Goal: Task Accomplishment & Management: Manage account settings

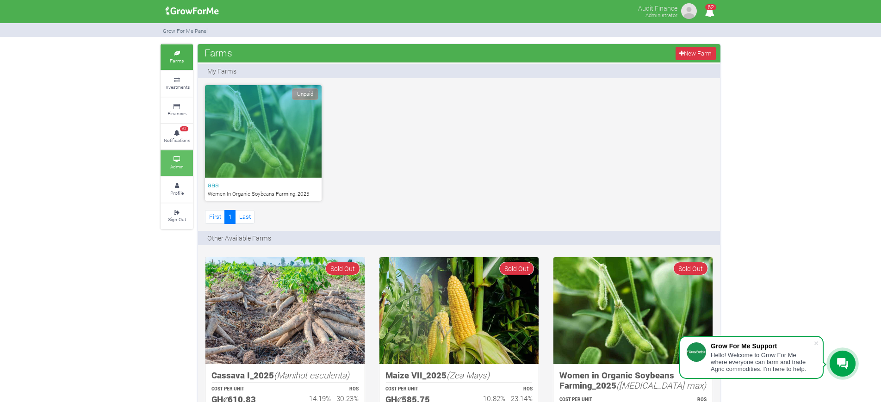
click at [170, 164] on small "Admin" at bounding box center [176, 166] width 13 height 6
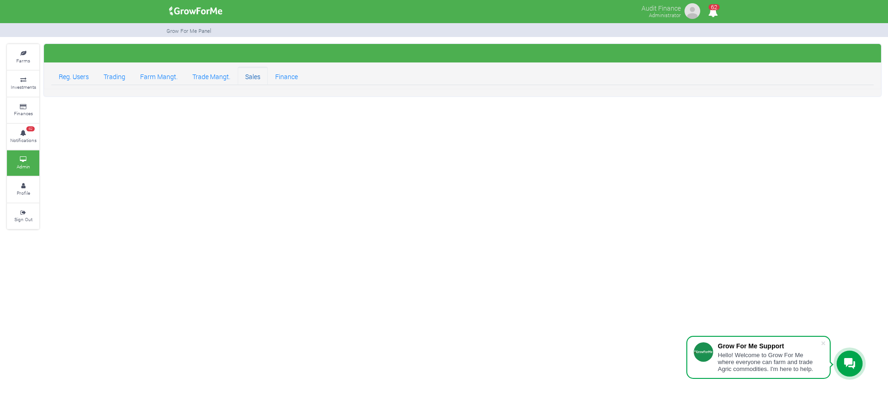
click at [249, 81] on link "Sales" at bounding box center [253, 76] width 30 height 18
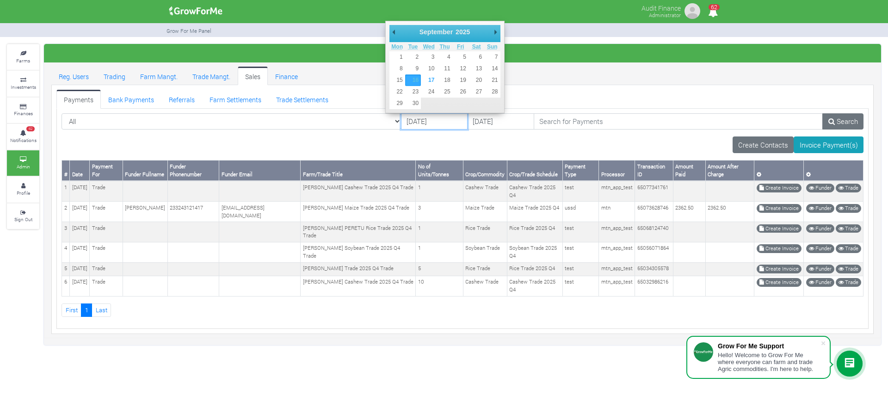
click at [401, 118] on input "16/09/2025" at bounding box center [434, 121] width 67 height 17
type input "15/09/2025"
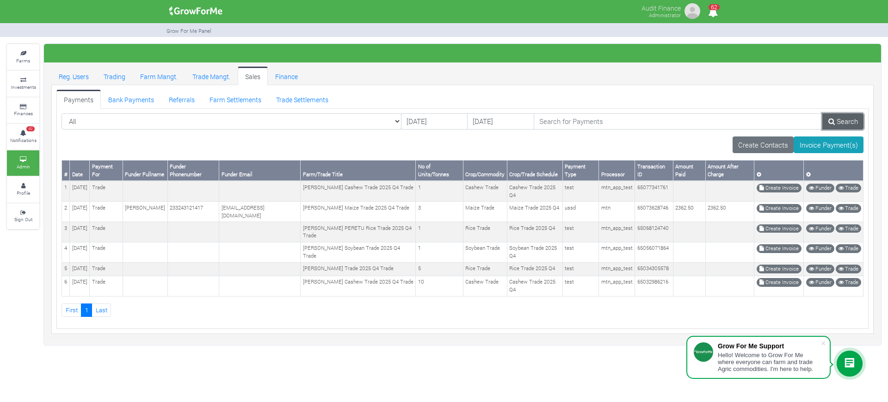
click at [845, 125] on link "Search" at bounding box center [842, 121] width 41 height 17
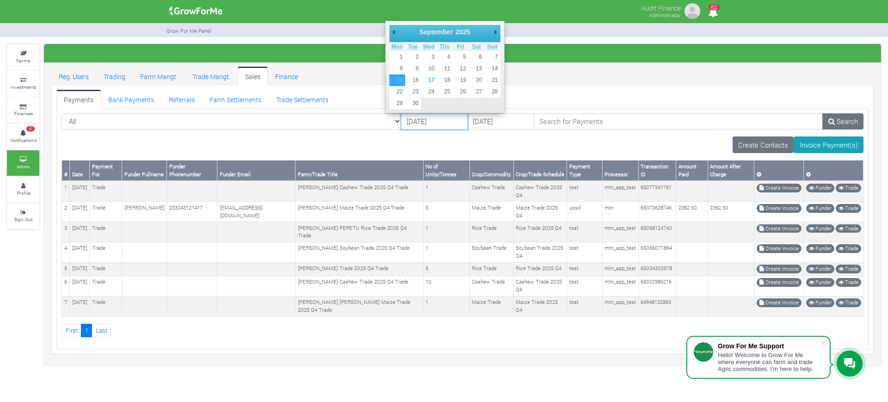
click at [401, 121] on input "15/09/2025" at bounding box center [434, 121] width 67 height 17
type input "12/09/2025"
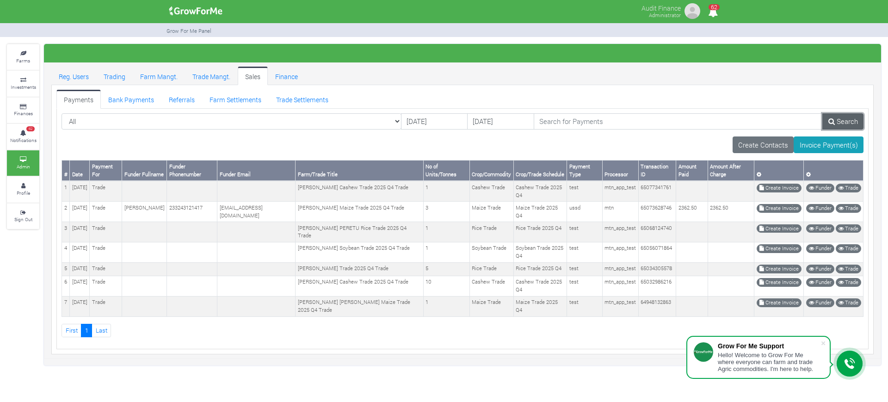
click at [839, 121] on link "Search" at bounding box center [842, 121] width 41 height 17
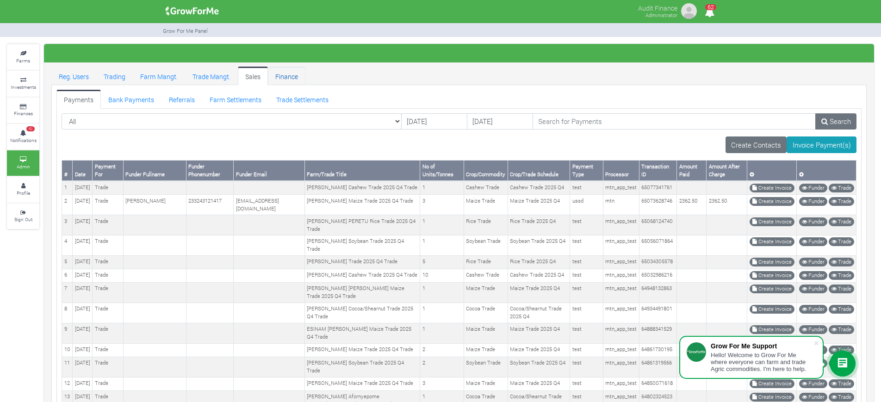
click at [279, 84] on link "Finance" at bounding box center [286, 76] width 37 height 18
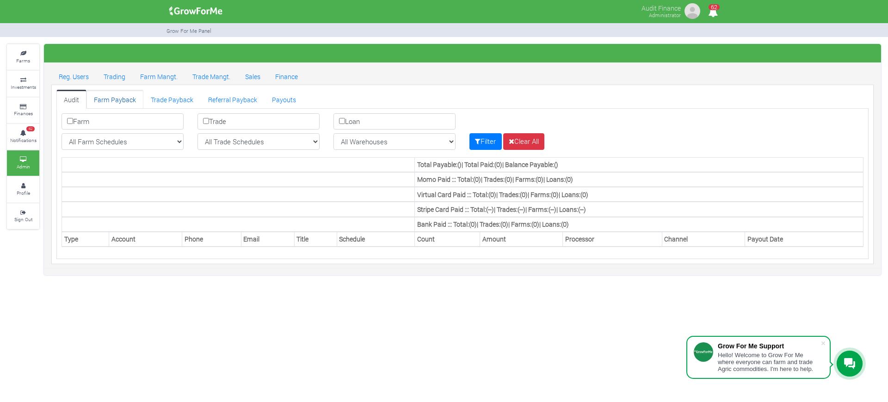
click at [123, 97] on link "Farm Payback" at bounding box center [114, 99] width 57 height 18
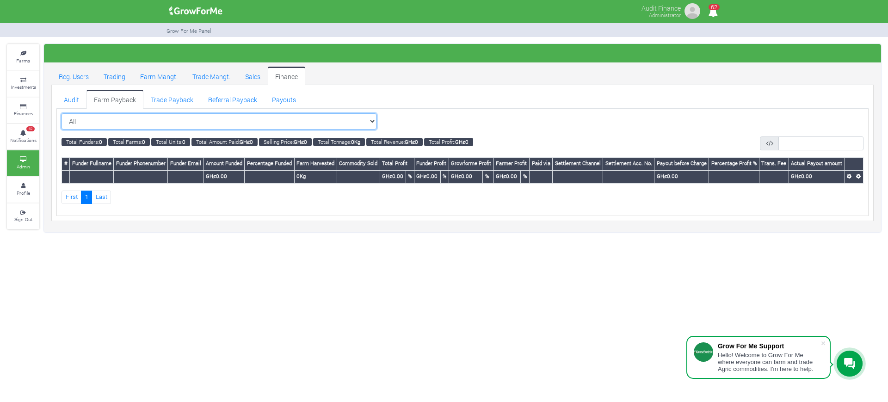
click at [353, 119] on select "All All Women in Maize VIII_2025 (Women in Maize VIII_2025)" at bounding box center [219, 121] width 315 height 17
select select "?cropschedule=10"
click at [62, 113] on select "All All Women in Maize VIII_2025 (Women in Maize VIII_2025)" at bounding box center [219, 121] width 315 height 17
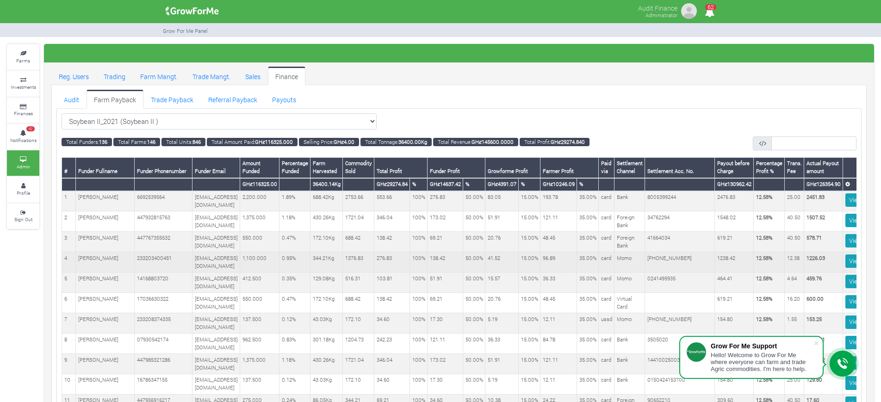
scroll to position [0, 114]
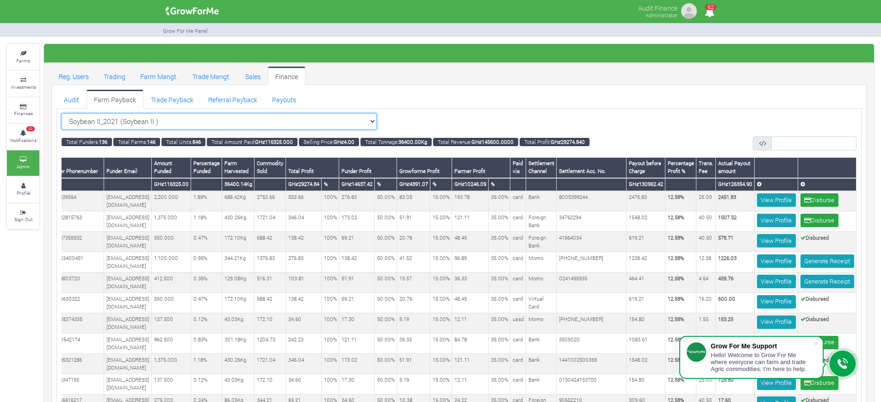
click at [354, 121] on select "Soybean II_2021 (Soybean II ) All Women in Maize VIII_2025 (Women in Maize VIII…" at bounding box center [219, 121] width 315 height 17
select select "?cropschedule=8"
click at [62, 113] on select "Soybean II_2021 (Soybean II ) All Women in Maize VIII_2025 (Women in Maize VIII…" at bounding box center [219, 121] width 315 height 17
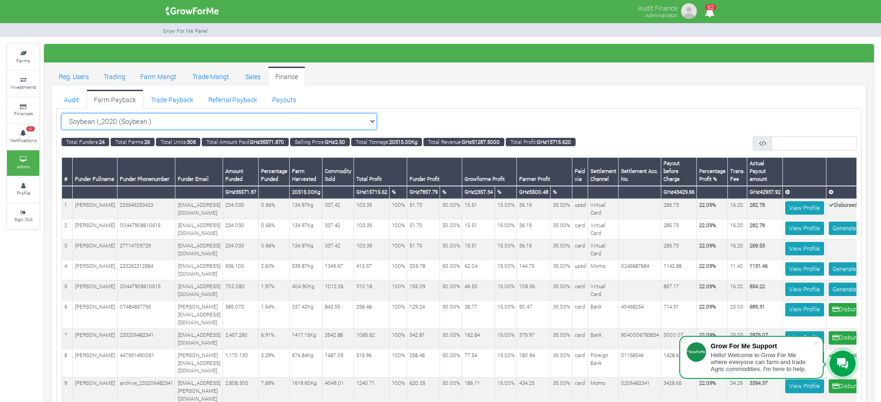
click at [346, 123] on select "Soybean I_2020 (Soybean ) All Women in Maize VIII_2025 (Women in Maize VIII_202…" at bounding box center [219, 121] width 315 height 17
select select "?cropschedule=21"
click at [62, 113] on select "Soybean I_2020 (Soybean ) All Women in Maize VIII_2025 (Women in Maize VIII_202…" at bounding box center [219, 121] width 315 height 17
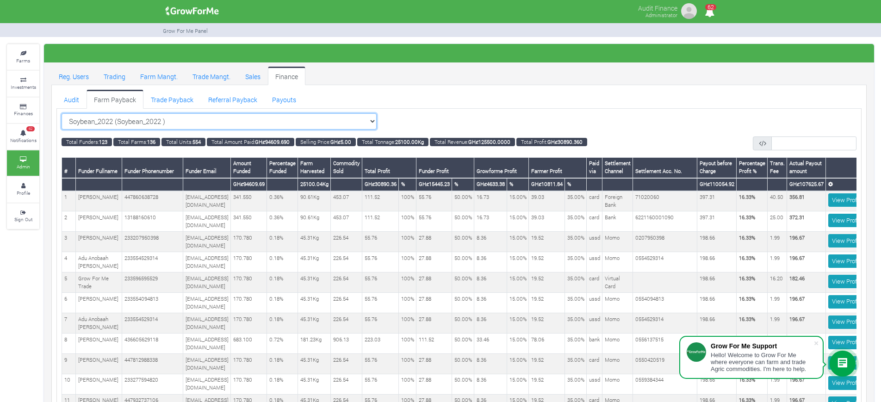
click at [353, 120] on select "Soybean_2022 (Soybean_2022 ) All Women in Maize VIII_2025 (Women in Maize VIII_…" at bounding box center [219, 121] width 315 height 17
select select "?cropschedule=10"
click at [62, 113] on select "Soybean_2022 (Soybean_2022 ) All Women in Maize VIII_2025 (Women in Maize VIII_…" at bounding box center [219, 121] width 315 height 17
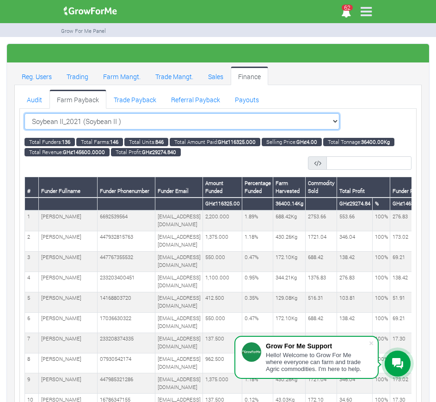
click at [315, 123] on select "Soybean II_2021 (Soybean II ) All Women in Maize VIII_2025 (Women in Maize VIII…" at bounding box center [182, 121] width 315 height 17
select select "?cropschedule=20"
click at [25, 113] on select "Soybean II_2021 (Soybean II ) All Women in Maize VIII_2025 (Women in Maize VIII…" at bounding box center [182, 121] width 315 height 17
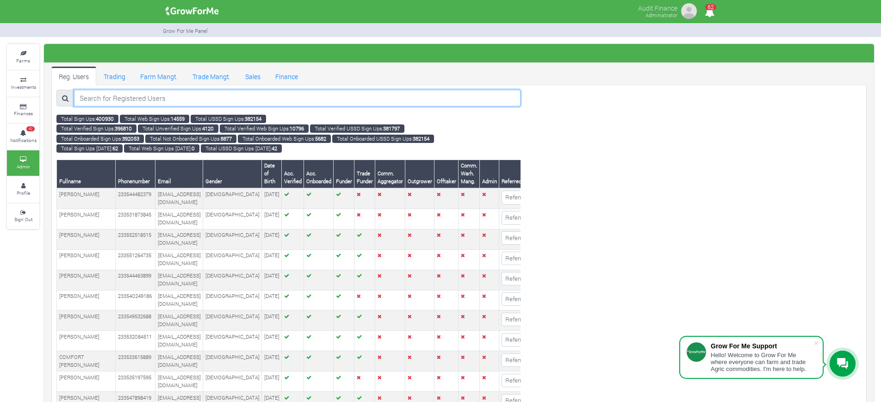
click at [110, 99] on input "search" at bounding box center [297, 98] width 446 height 17
paste input "From Nwakaego Obi"
click at [97, 97] on input "From Nwakaego Obi" at bounding box center [297, 98] width 446 height 17
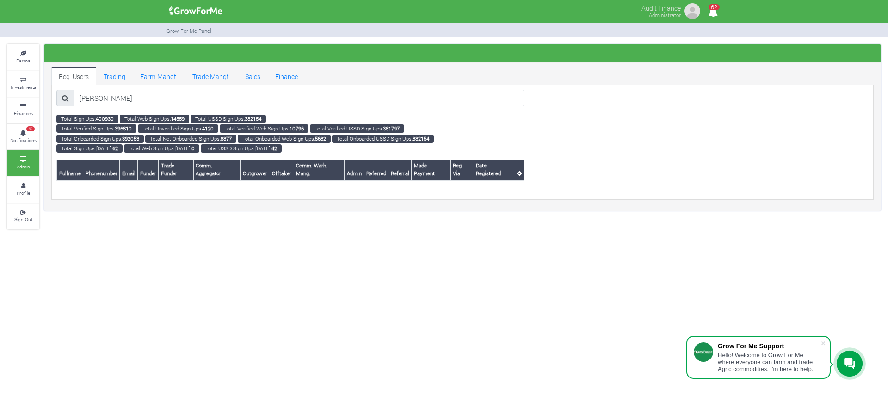
click at [61, 103] on span at bounding box center [65, 98] width 18 height 17
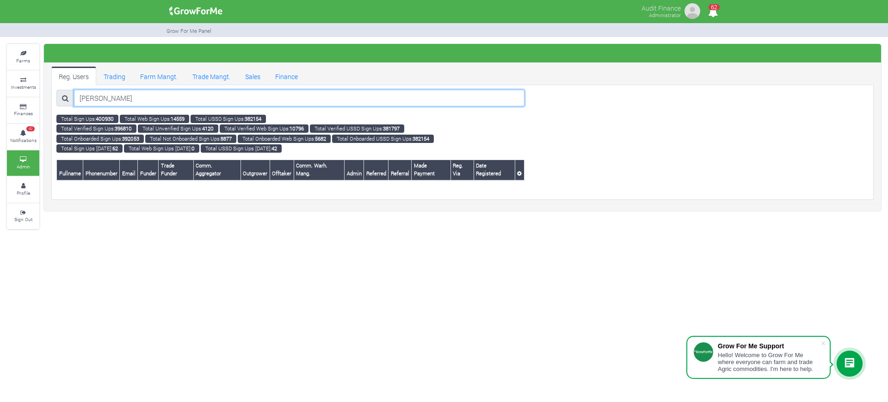
click at [74, 94] on input "[PERSON_NAME]" at bounding box center [299, 98] width 450 height 17
click at [82, 97] on input "[PERSON_NAME]" at bounding box center [299, 98] width 450 height 17
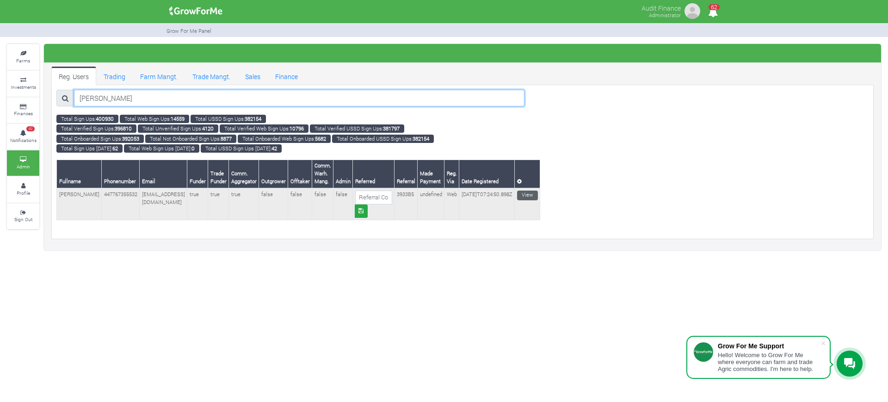
type input "nwakaego Obi"
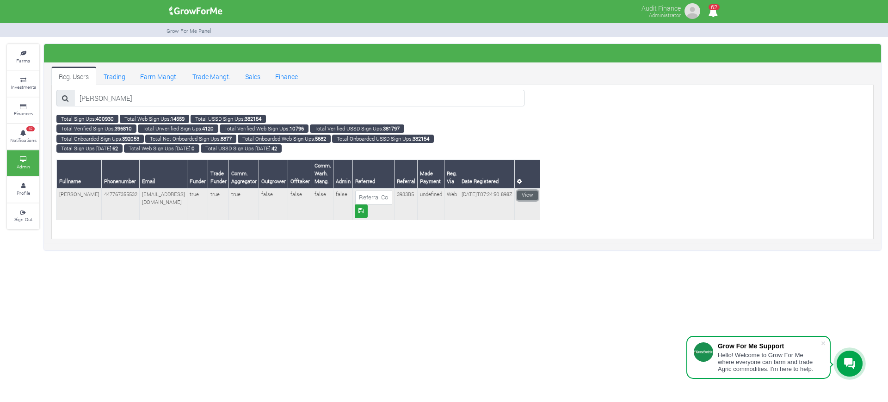
click at [517, 193] on link "View" at bounding box center [527, 196] width 21 height 10
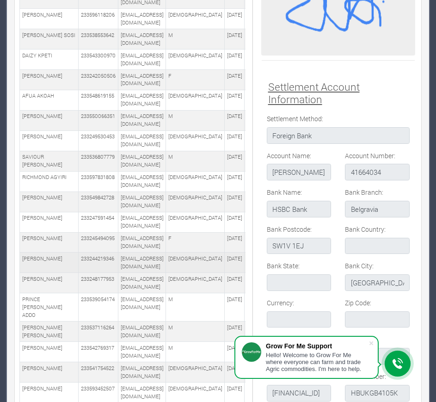
scroll to position [863, 0]
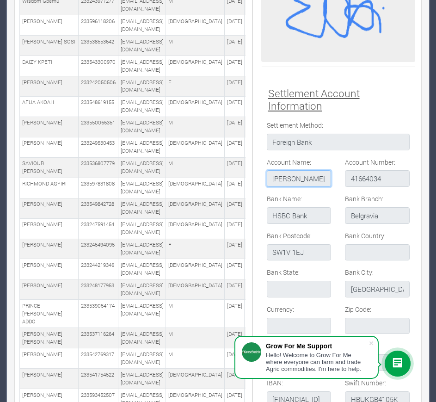
click at [289, 181] on input "[PERSON_NAME]" at bounding box center [299, 178] width 65 height 17
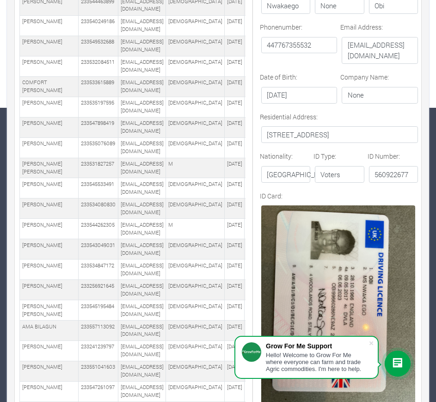
scroll to position [0, 0]
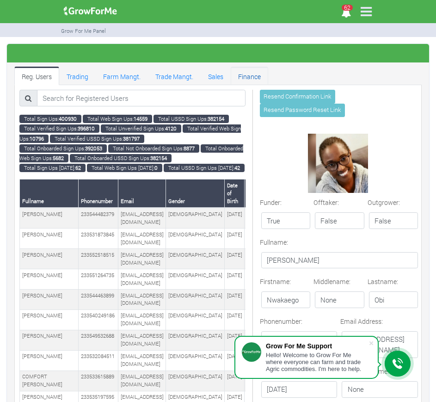
click at [251, 73] on link "Finance" at bounding box center [249, 76] width 37 height 18
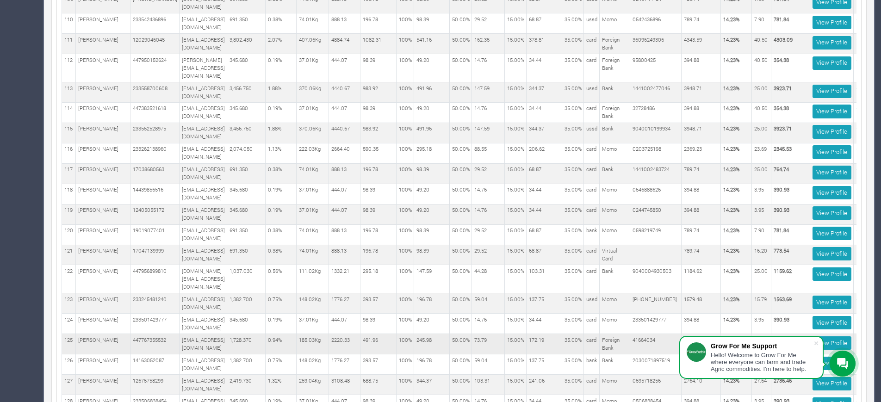
click at [436, 334] on td "41664034" at bounding box center [655, 344] width 51 height 20
copy td "41664034"
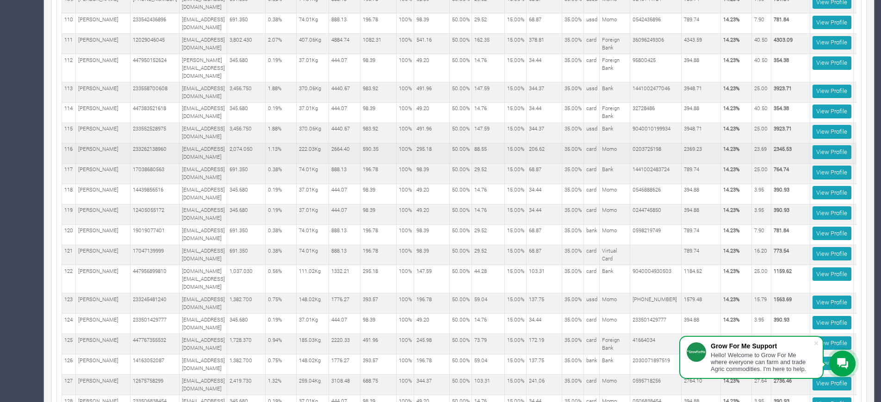
click at [436, 143] on td "295.18" at bounding box center [432, 153] width 36 height 20
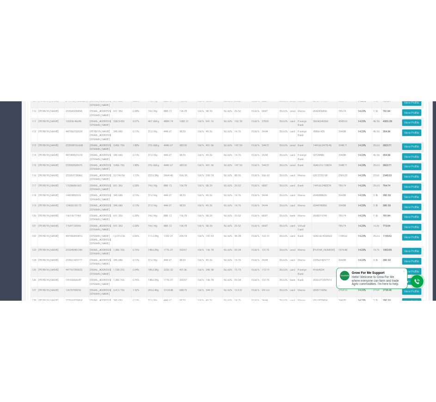
scroll to position [2530, 0]
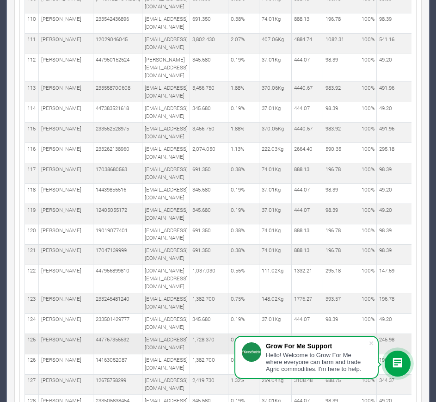
click at [43, 333] on td "[PERSON_NAME]" at bounding box center [66, 343] width 55 height 20
copy td "Nwakaego"
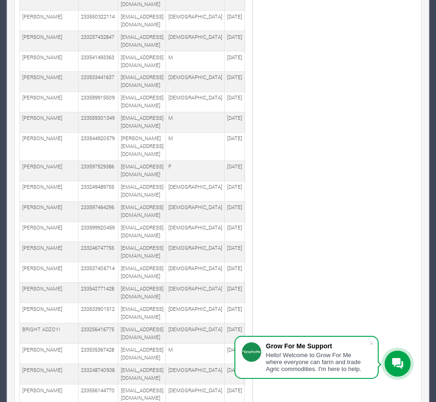
scroll to position [1549, 0]
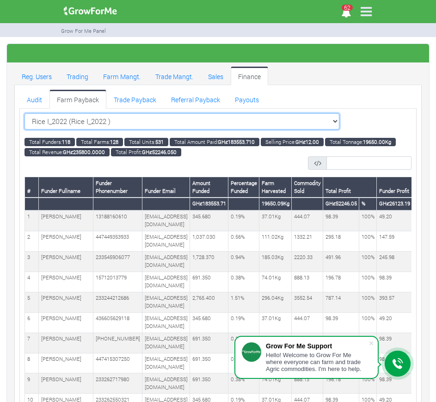
click at [316, 123] on select "Rice I_2022 (Rice I_2022 ) All Women in Maize VIII_2025 (Women in Maize VIII_20…" at bounding box center [182, 121] width 315 height 17
select select "?cropschedule=10"
click at [25, 113] on select "Rice I_2022 (Rice I_2022 ) All Women in Maize VIII_2025 (Women in Maize VIII_20…" at bounding box center [182, 121] width 315 height 17
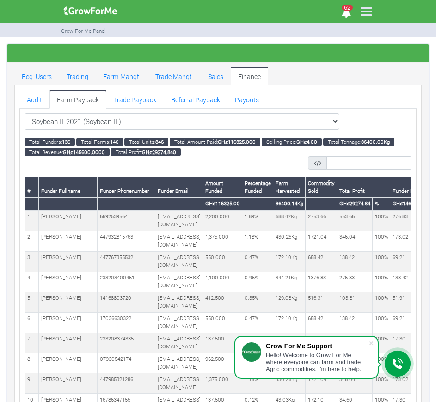
click at [356, 115] on div "Soybean II_2021 (Soybean II ) All" at bounding box center [218, 121] width 387 height 17
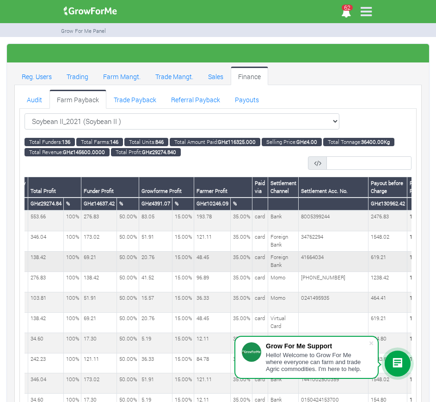
scroll to position [0, 309]
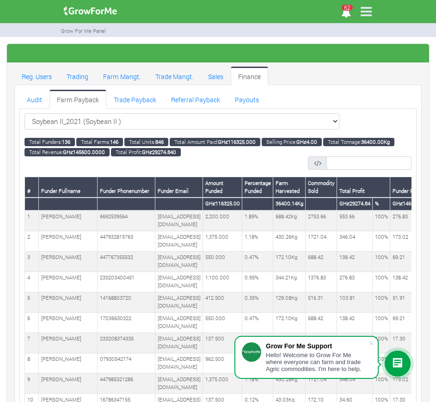
select select "?cropschedule=5"
click at [25, 113] on select "Soybean II_2021 (Soybean II ) All Women in Maize VIII_2025 (Women in Maize VIII…" at bounding box center [182, 121] width 315 height 17
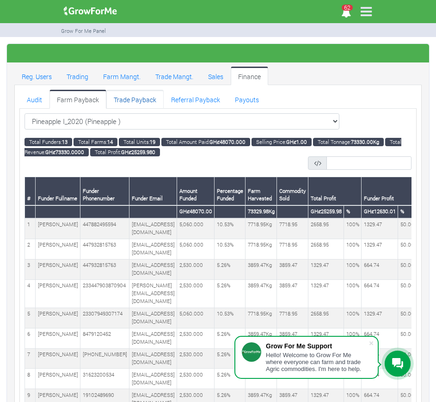
click at [123, 102] on link "Trade Payback" at bounding box center [134, 99] width 57 height 18
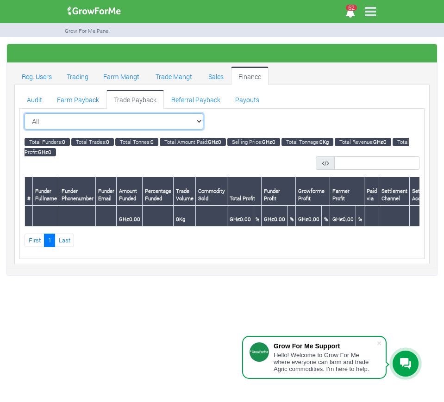
click at [203, 121] on select "All All Maize Trading (Maize Trade)" at bounding box center [114, 121] width 179 height 17
select select "?tradeschedule=7"
click at [25, 113] on select "All All Maize Trading (Maize Trade)" at bounding box center [114, 121] width 179 height 17
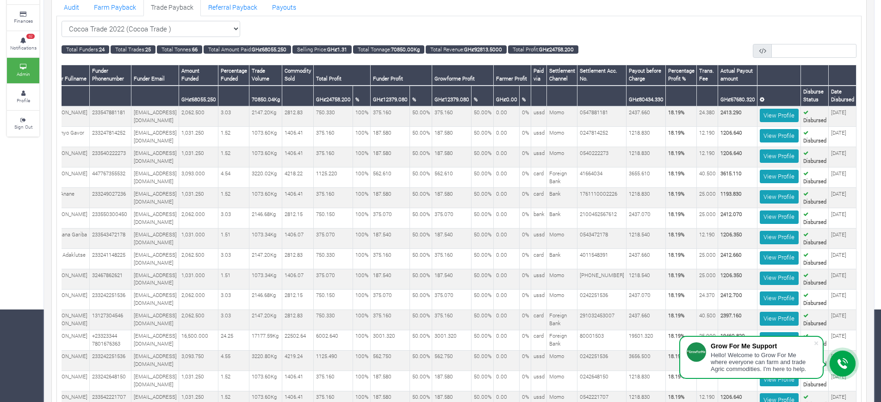
scroll to position [0, 59]
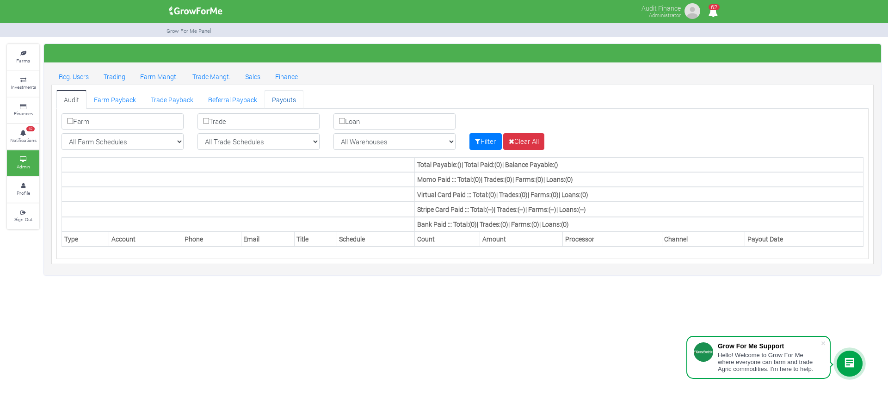
click at [283, 99] on link "Payouts" at bounding box center [284, 99] width 39 height 18
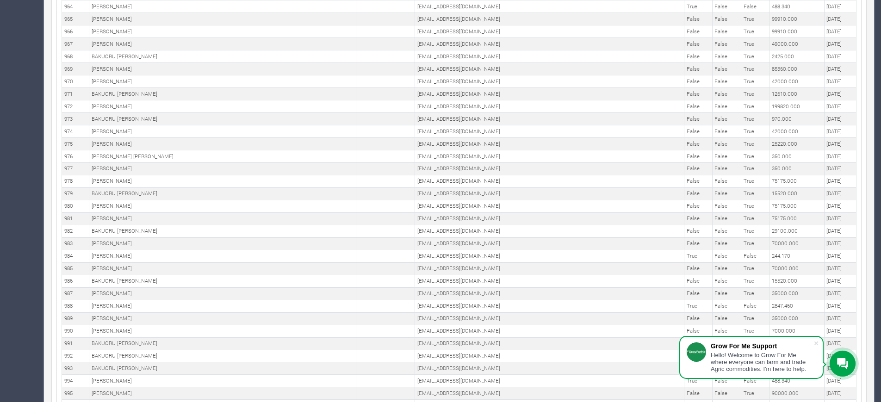
scroll to position [12246, 0]
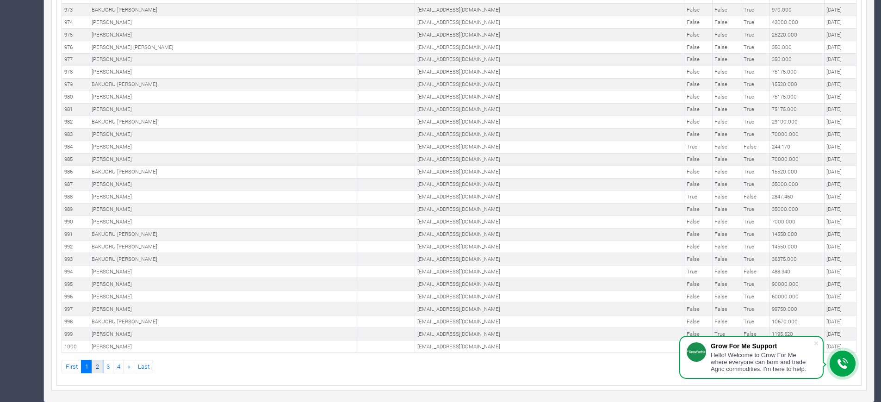
click at [99, 364] on link "2" at bounding box center [97, 366] width 11 height 13
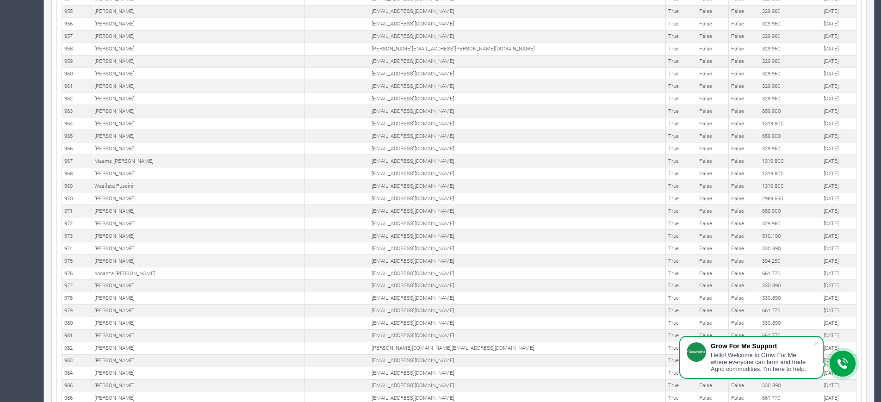
scroll to position [12246, 0]
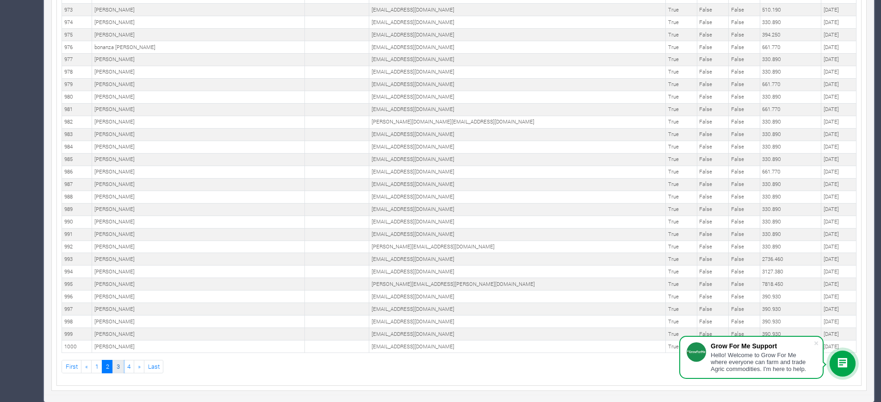
click at [118, 363] on link "3" at bounding box center [117, 366] width 11 height 13
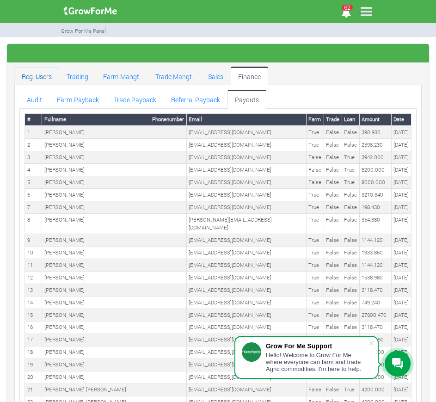
click at [44, 76] on link "Reg. Users" at bounding box center [36, 76] width 45 height 18
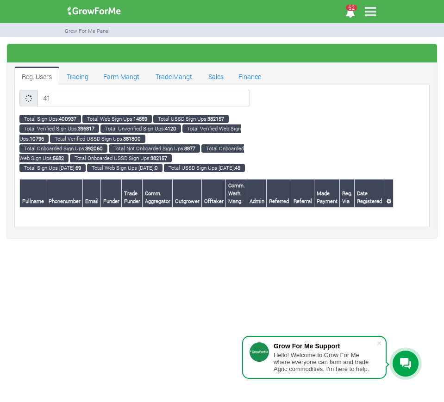
type input "4"
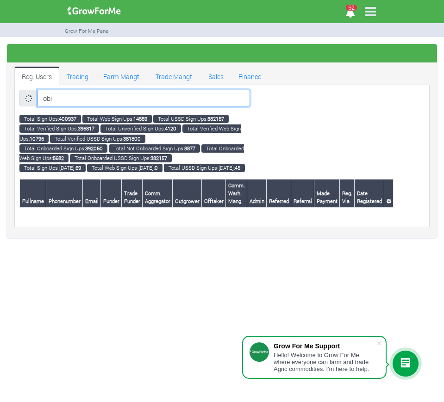
click at [61, 96] on input "obi" at bounding box center [143, 98] width 212 height 17
click at [58, 92] on input "obi" at bounding box center [143, 98] width 212 height 17
type input "o"
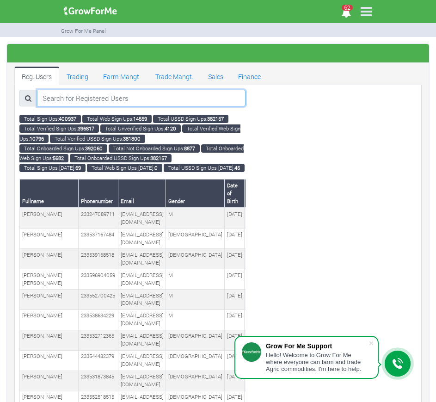
click at [130, 101] on input "search" at bounding box center [141, 98] width 209 height 17
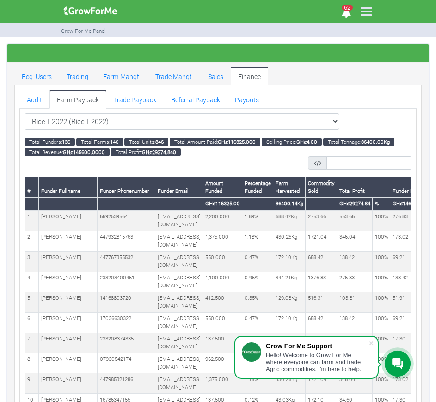
select select "?cropschedule=20"
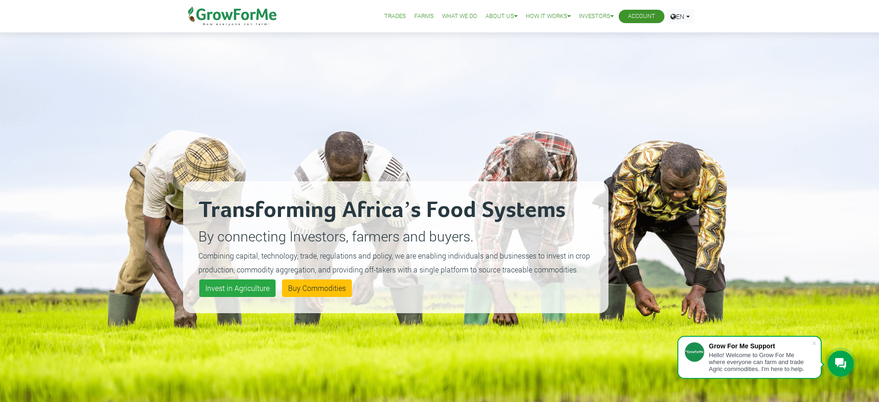
click at [629, 18] on link "Account" at bounding box center [641, 17] width 27 height 10
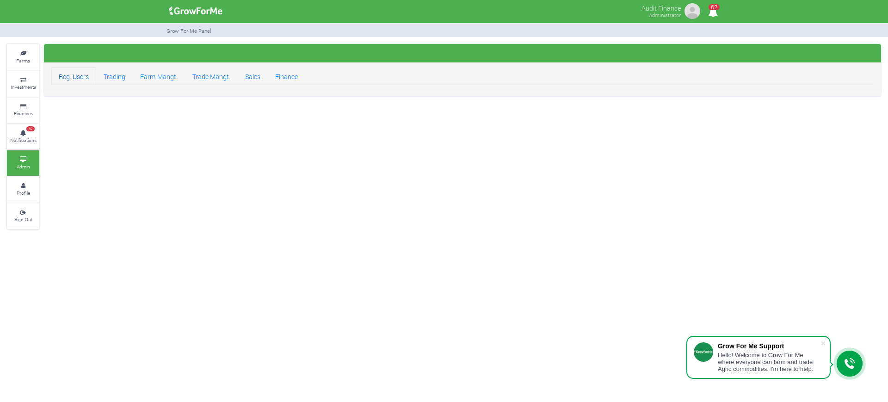
click at [72, 84] on link "Reg. Users" at bounding box center [73, 76] width 45 height 18
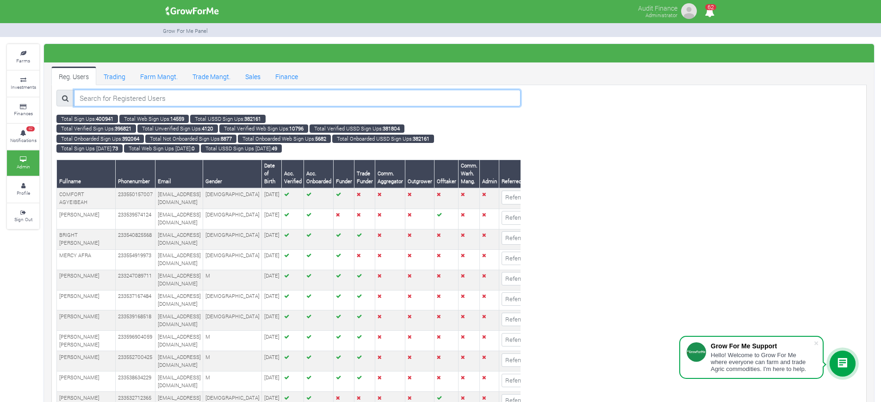
click at [109, 97] on input "search" at bounding box center [297, 98] width 446 height 17
paste input "Nwakaego"
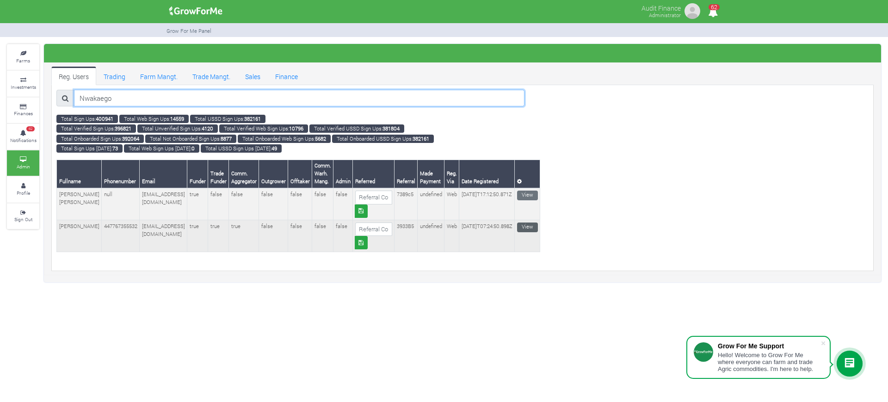
type input "Nwakaego"
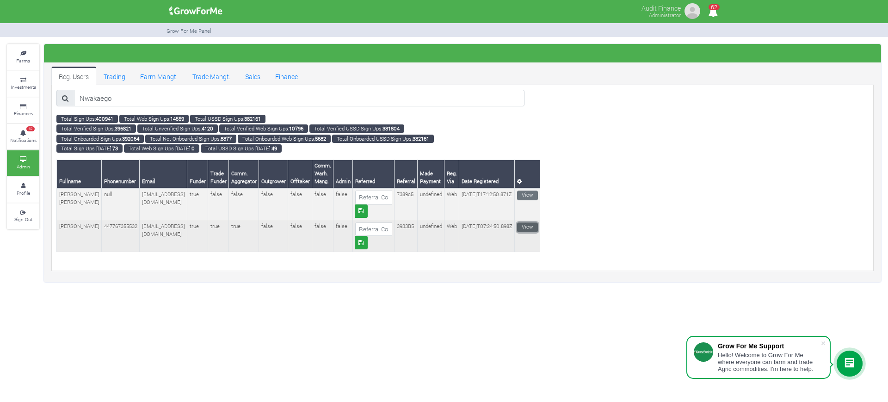
click at [519, 229] on link "View" at bounding box center [527, 227] width 21 height 10
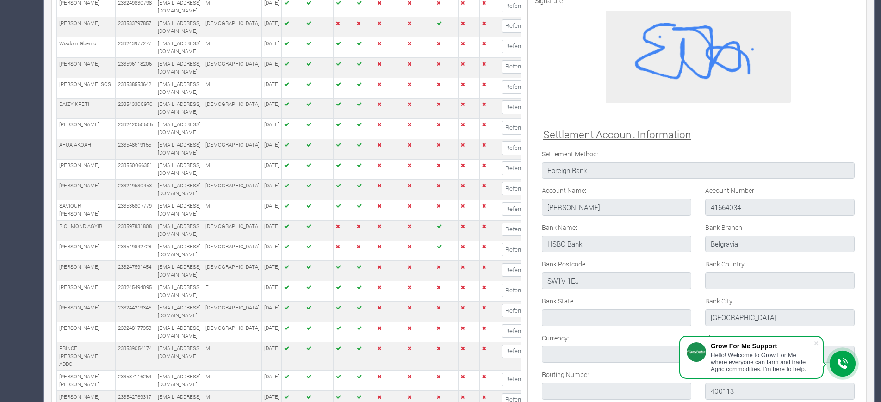
scroll to position [1024, 0]
click at [555, 62] on p at bounding box center [698, 58] width 324 height 92
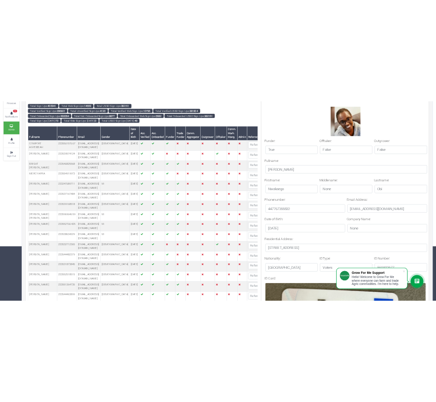
scroll to position [103, 0]
